Goal: Task Accomplishment & Management: Manage account settings

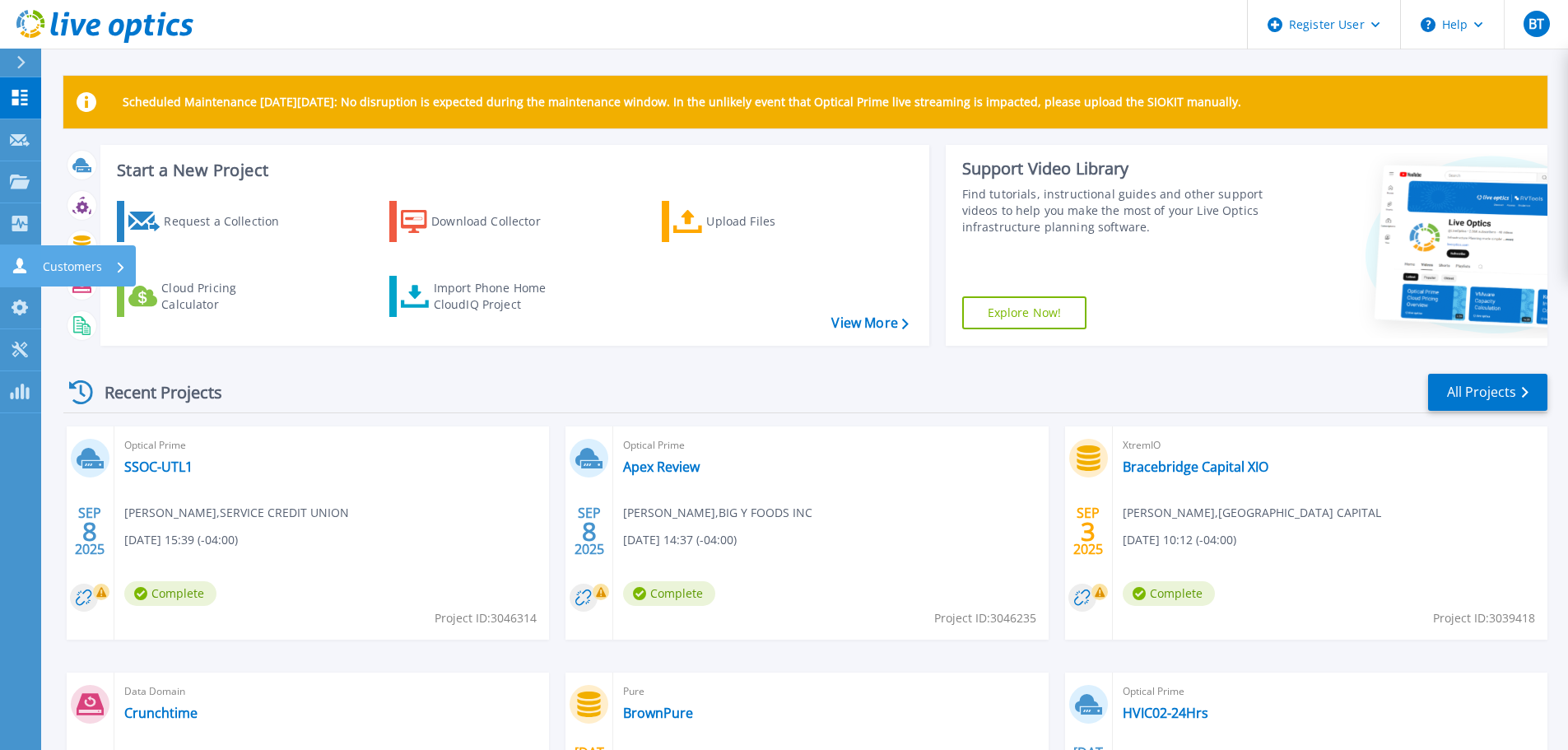
click at [19, 269] on icon at bounding box center [20, 265] width 13 height 15
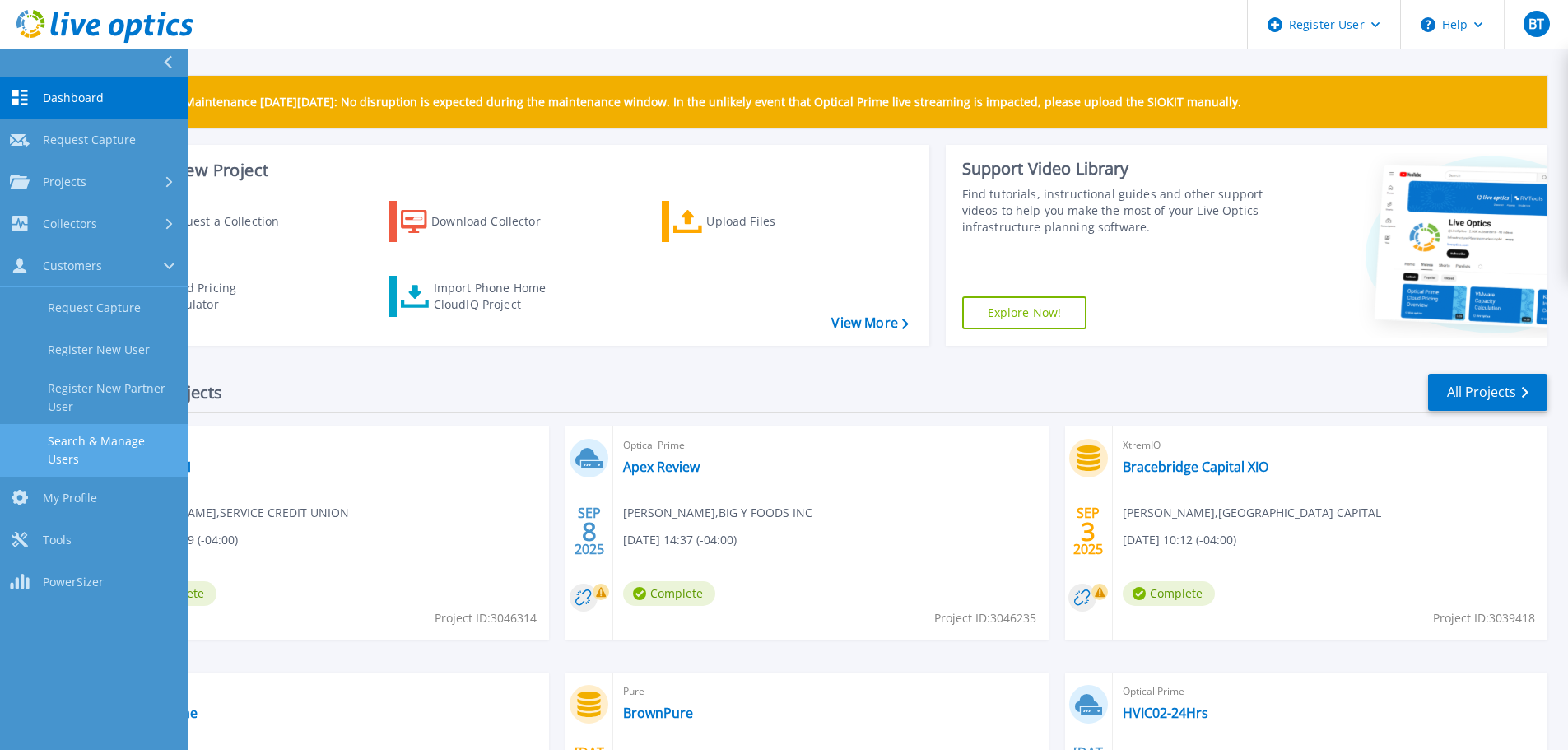
click at [109, 435] on link "Search & Manage Users" at bounding box center [94, 450] width 188 height 53
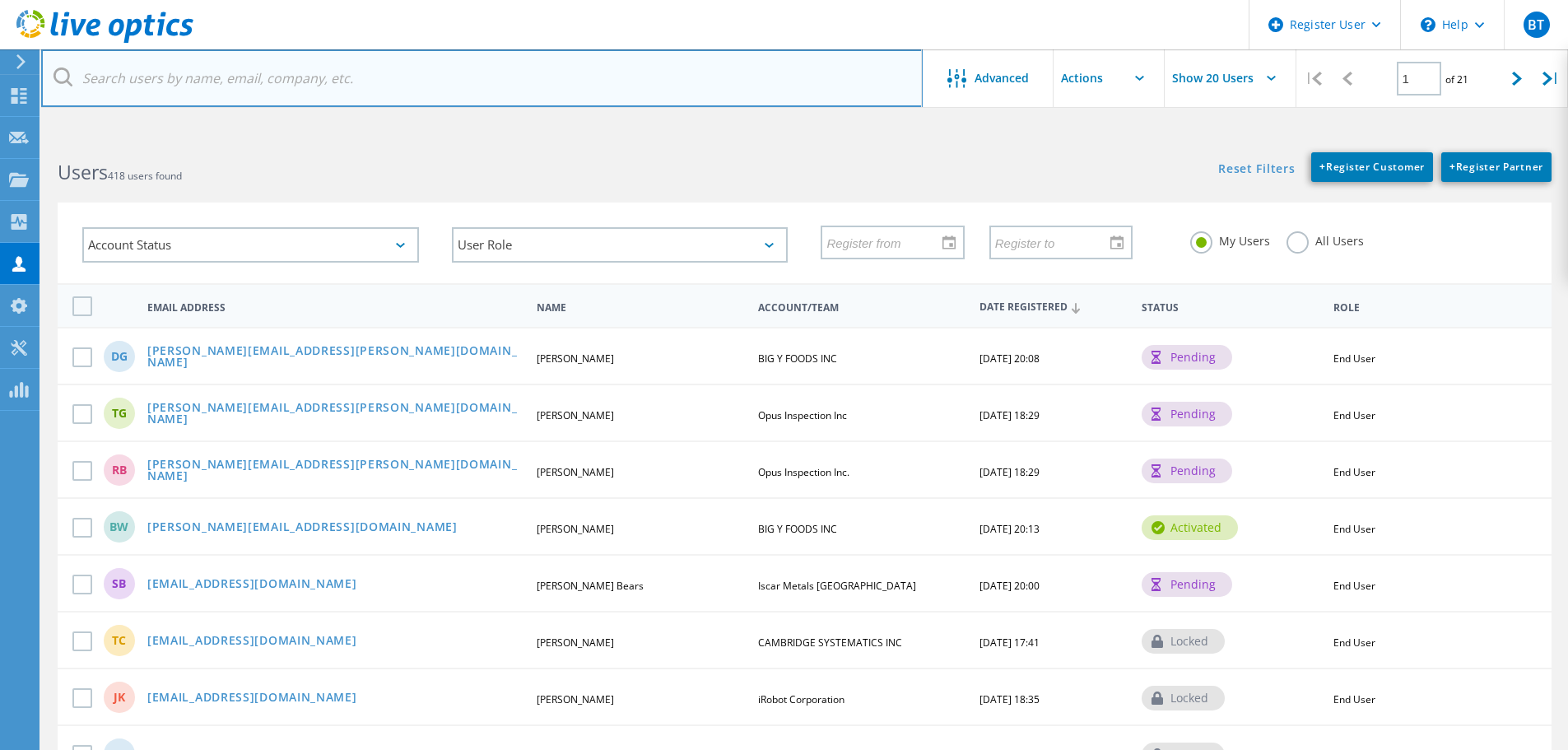
click at [208, 71] on input "text" at bounding box center [481, 78] width 882 height 57
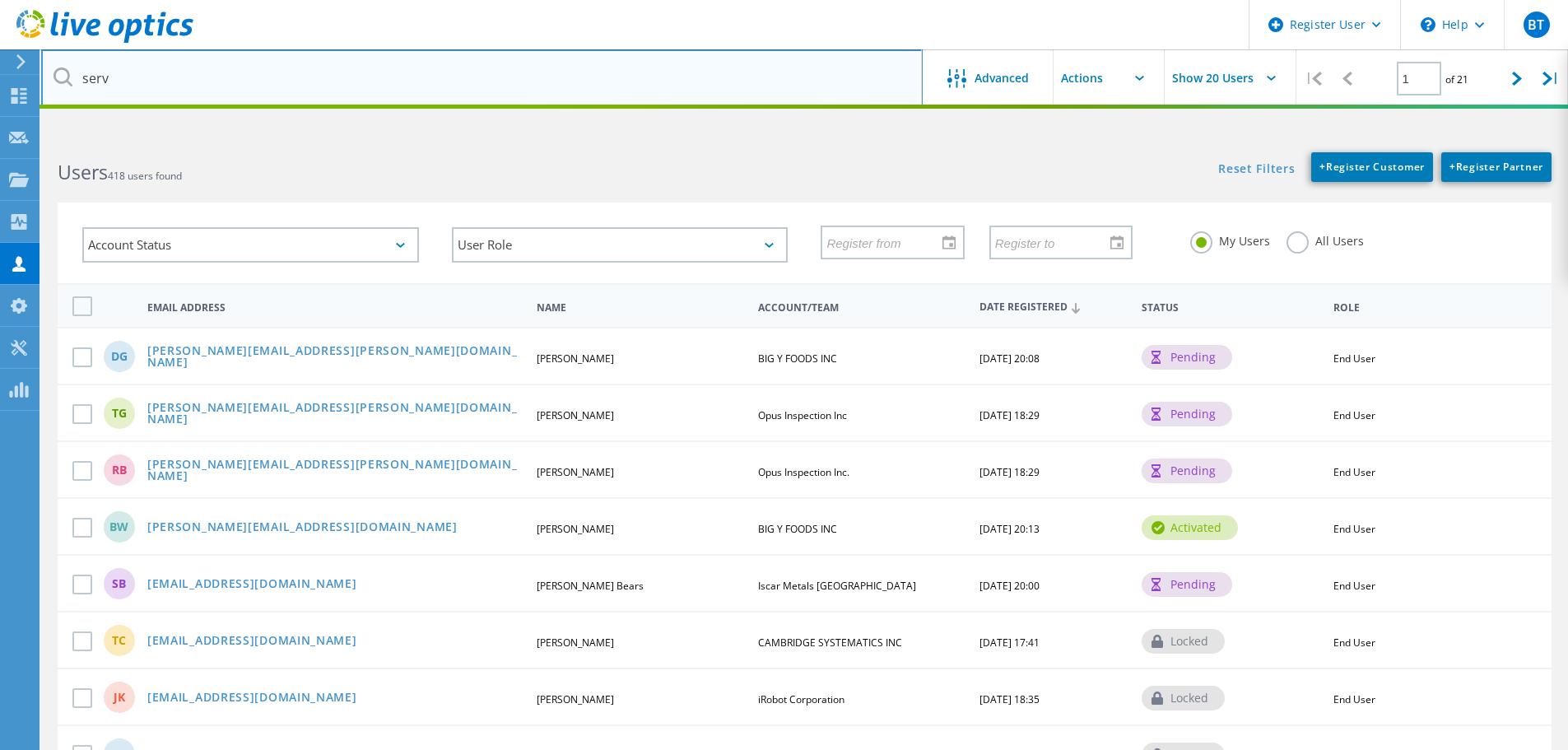
type input "service credit union"
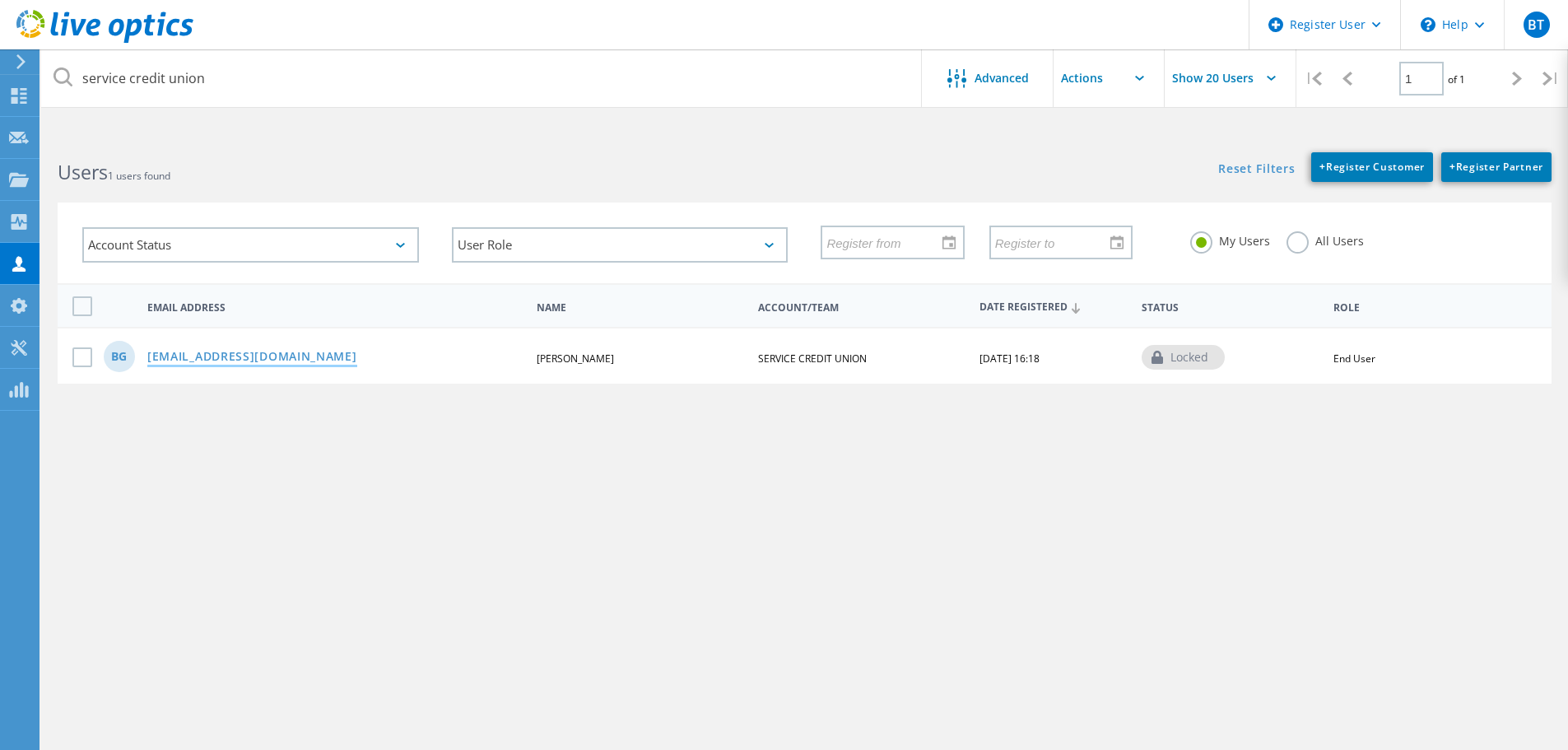
click at [234, 355] on link "rgarneau@servicecu.org" at bounding box center [252, 358] width 210 height 14
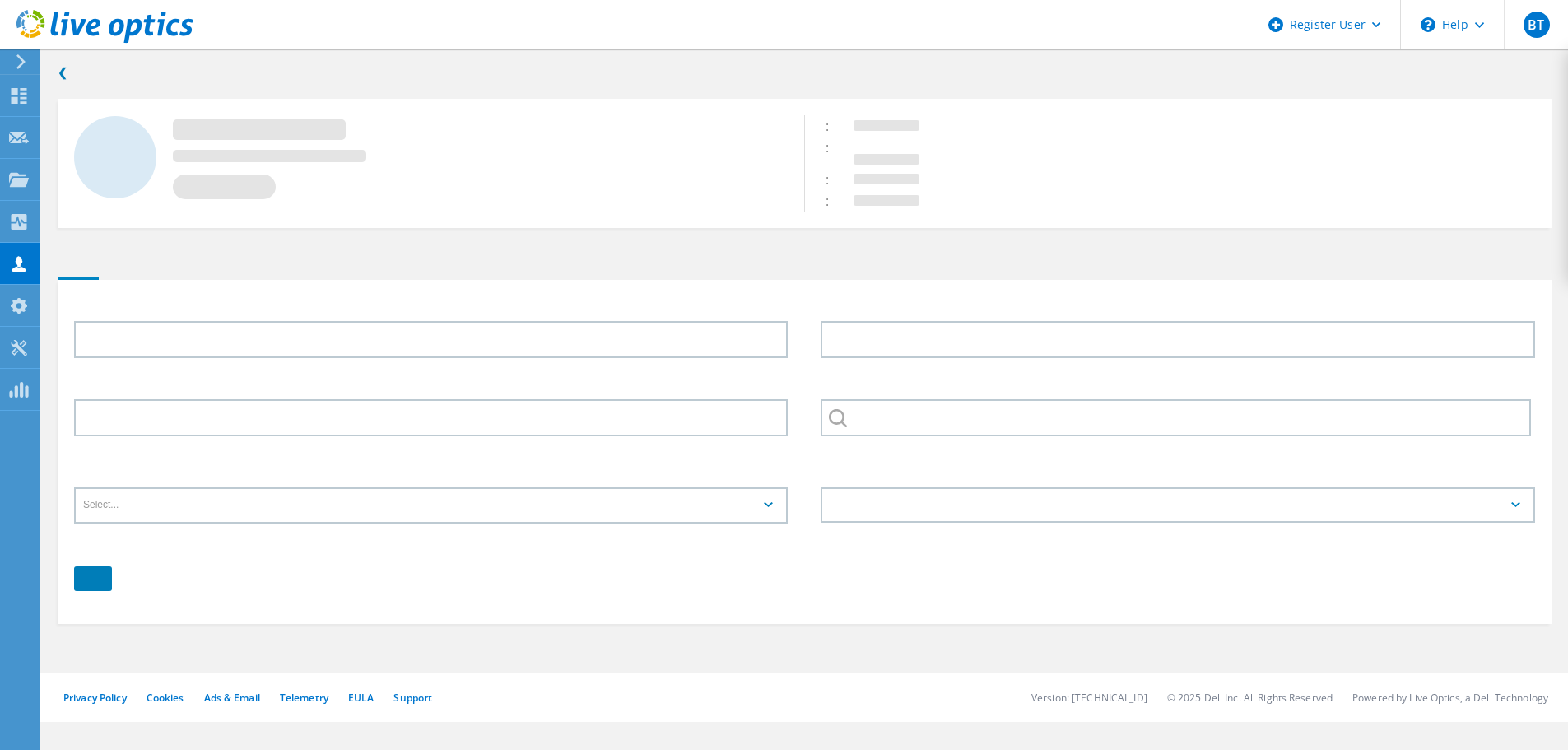
type input "Bob"
type input "Garneau"
type input "SERVICE CREDIT UNION"
type input "English"
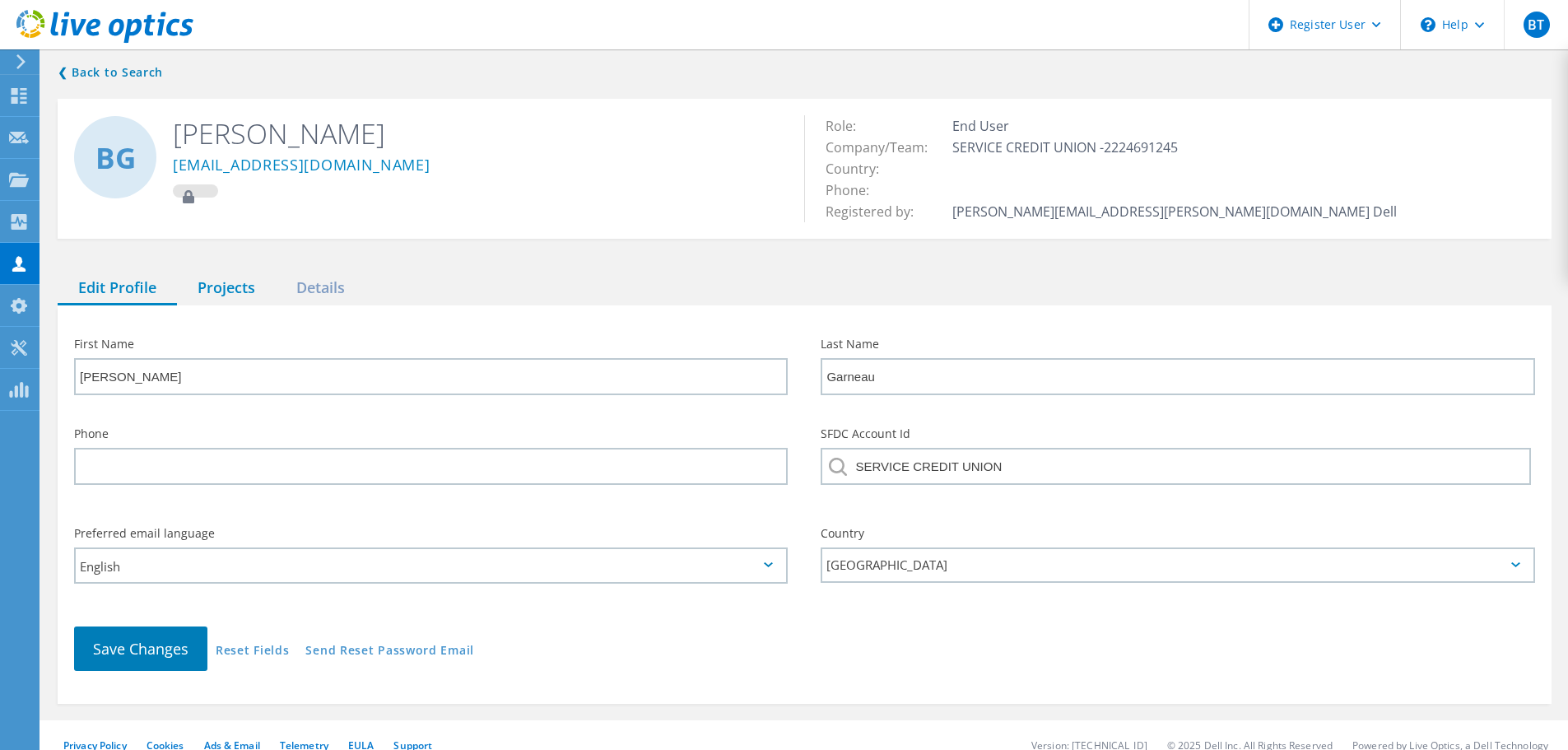
click at [220, 284] on div "Projects" at bounding box center [226, 289] width 98 height 34
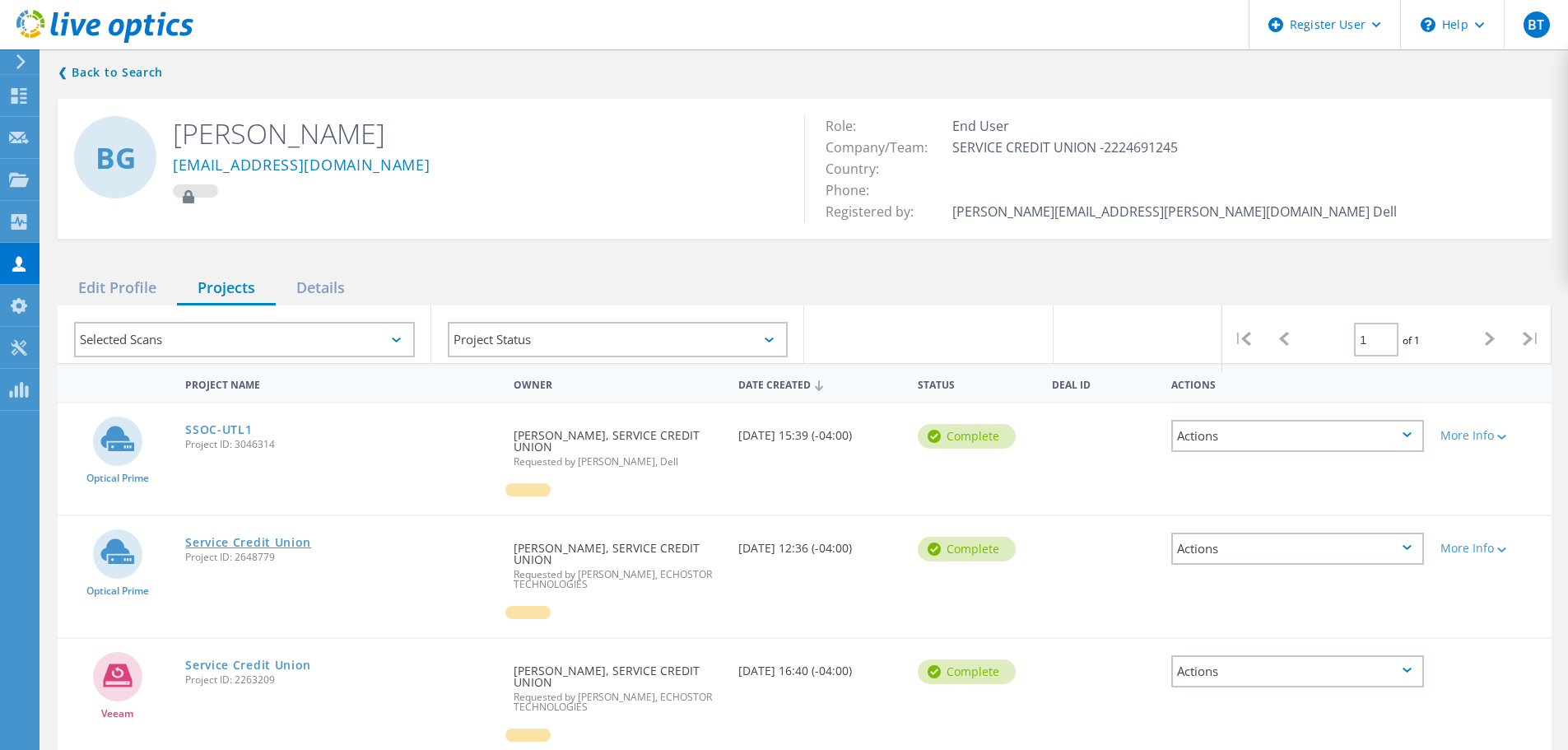
click at [246, 537] on link "Service Credit Union" at bounding box center [248, 542] width 126 height 12
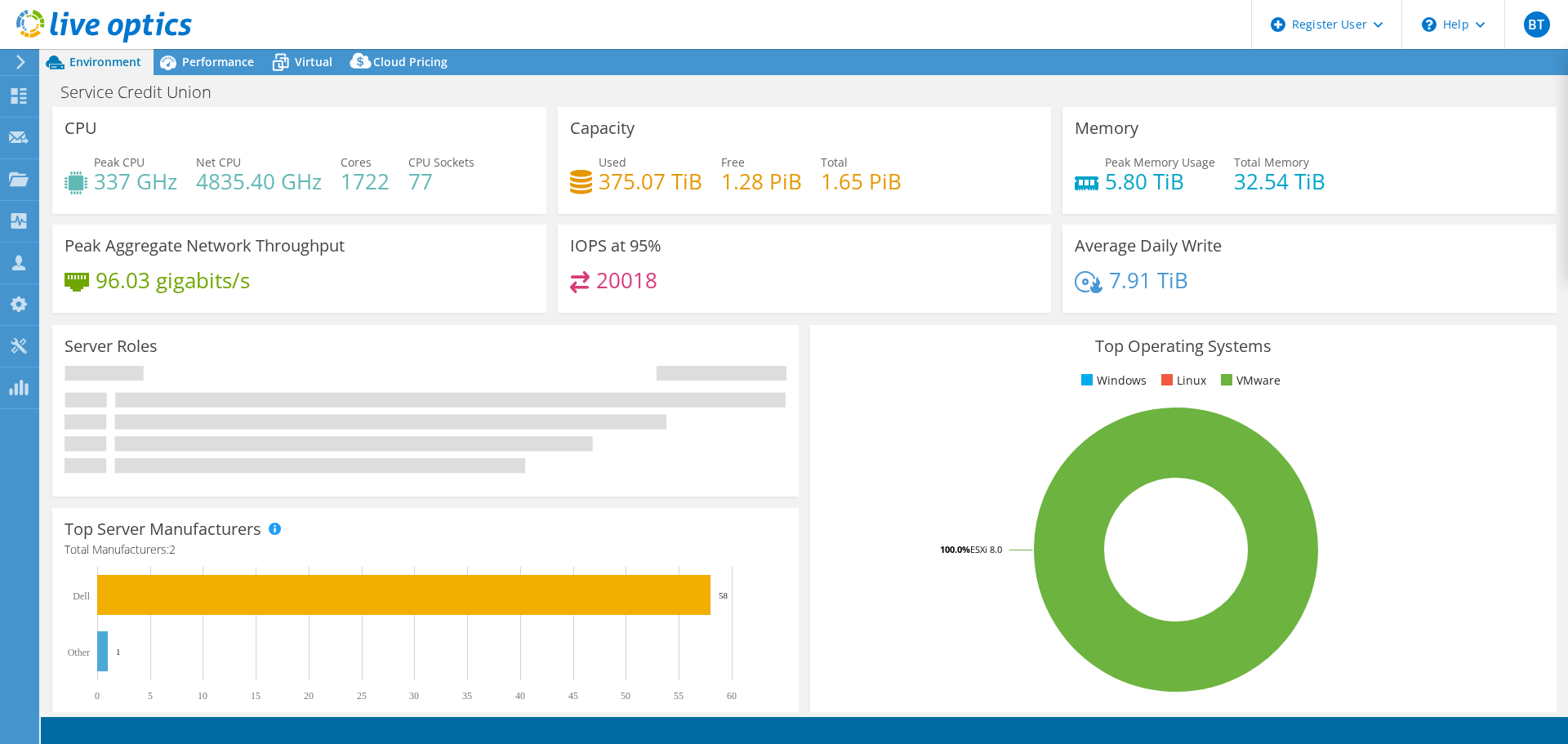
select select "USD"
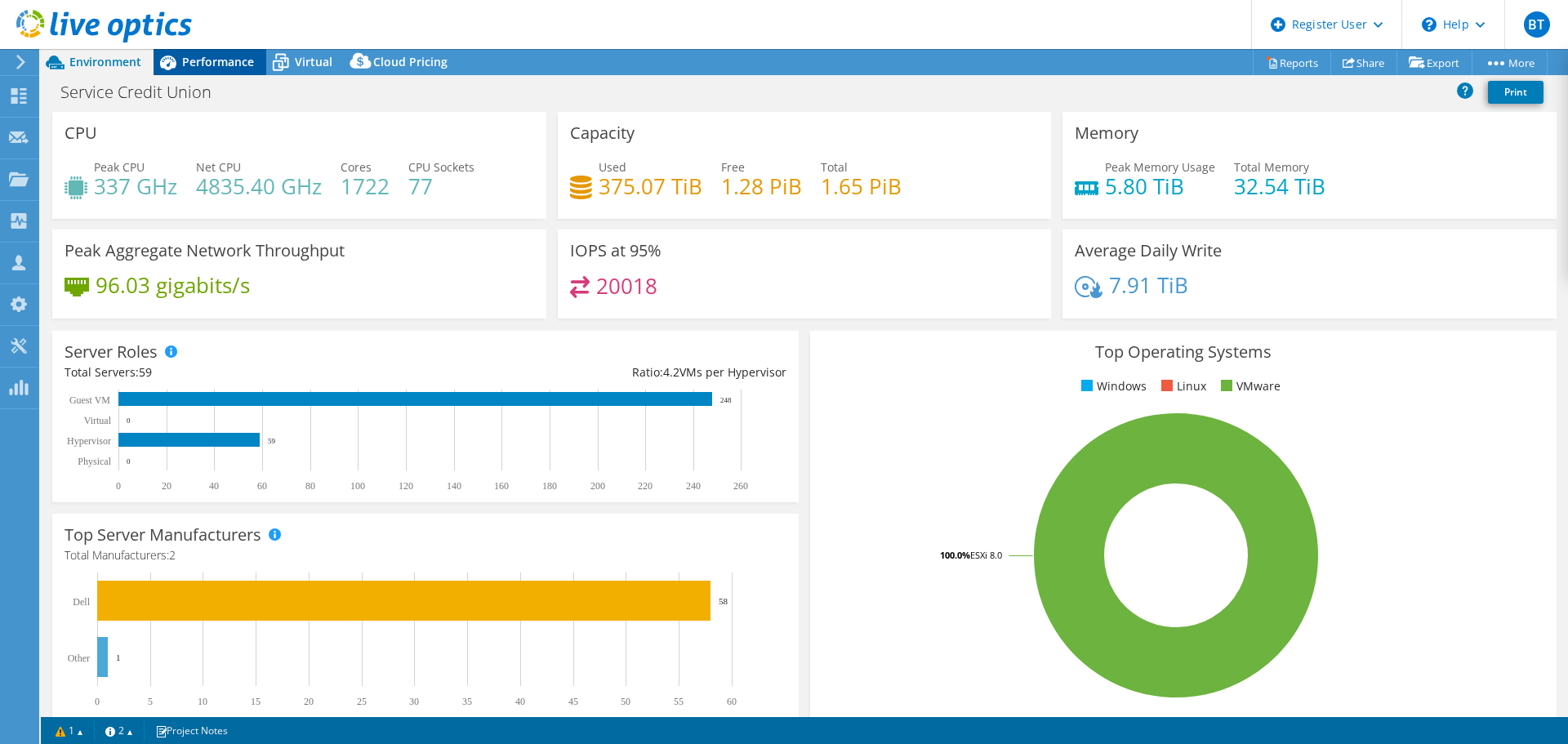
click at [194, 61] on span "Performance" at bounding box center [218, 61] width 72 height 15
